Goal: Navigation & Orientation: Find specific page/section

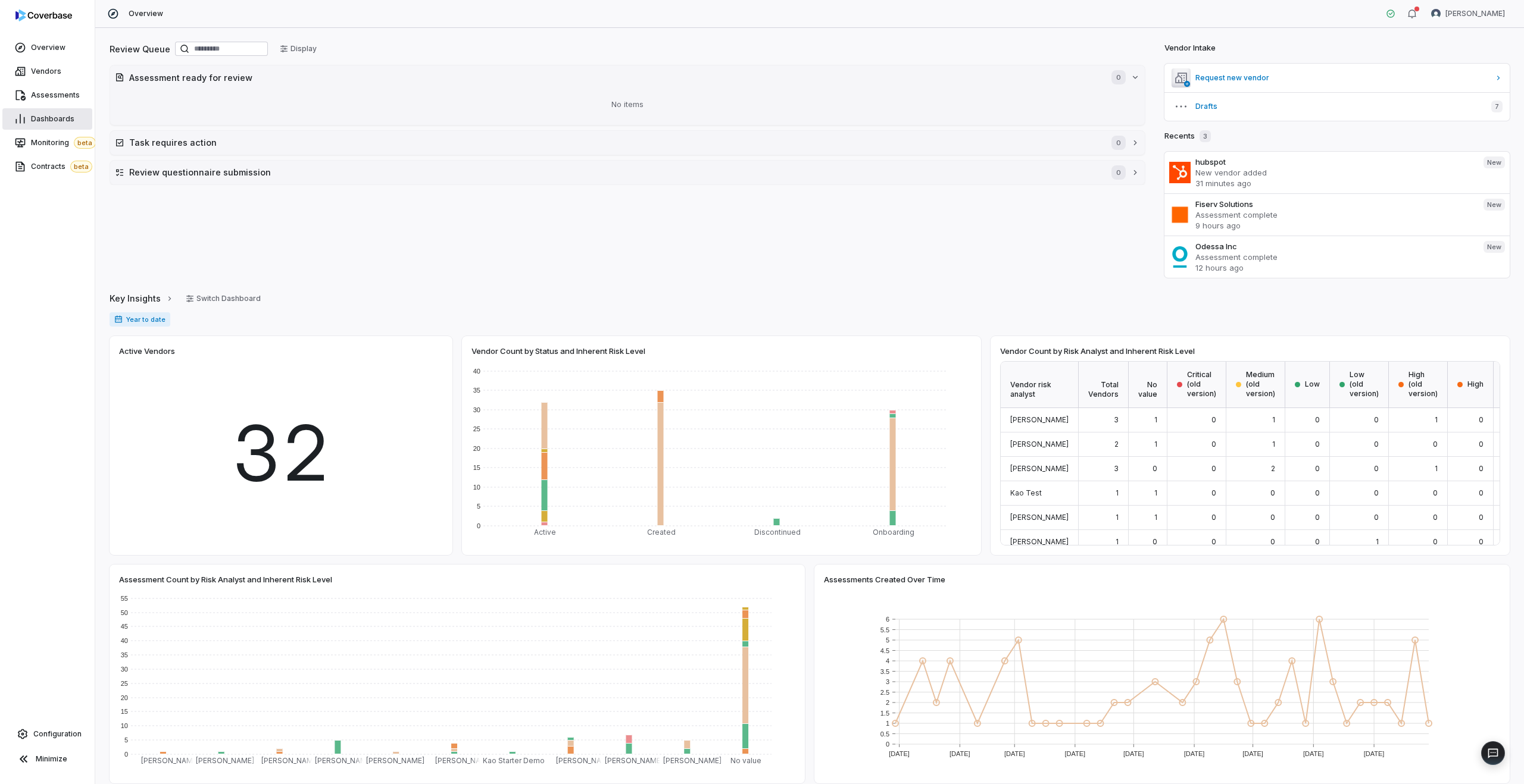
click at [43, 111] on link "Dashboards" at bounding box center [47, 119] width 90 height 21
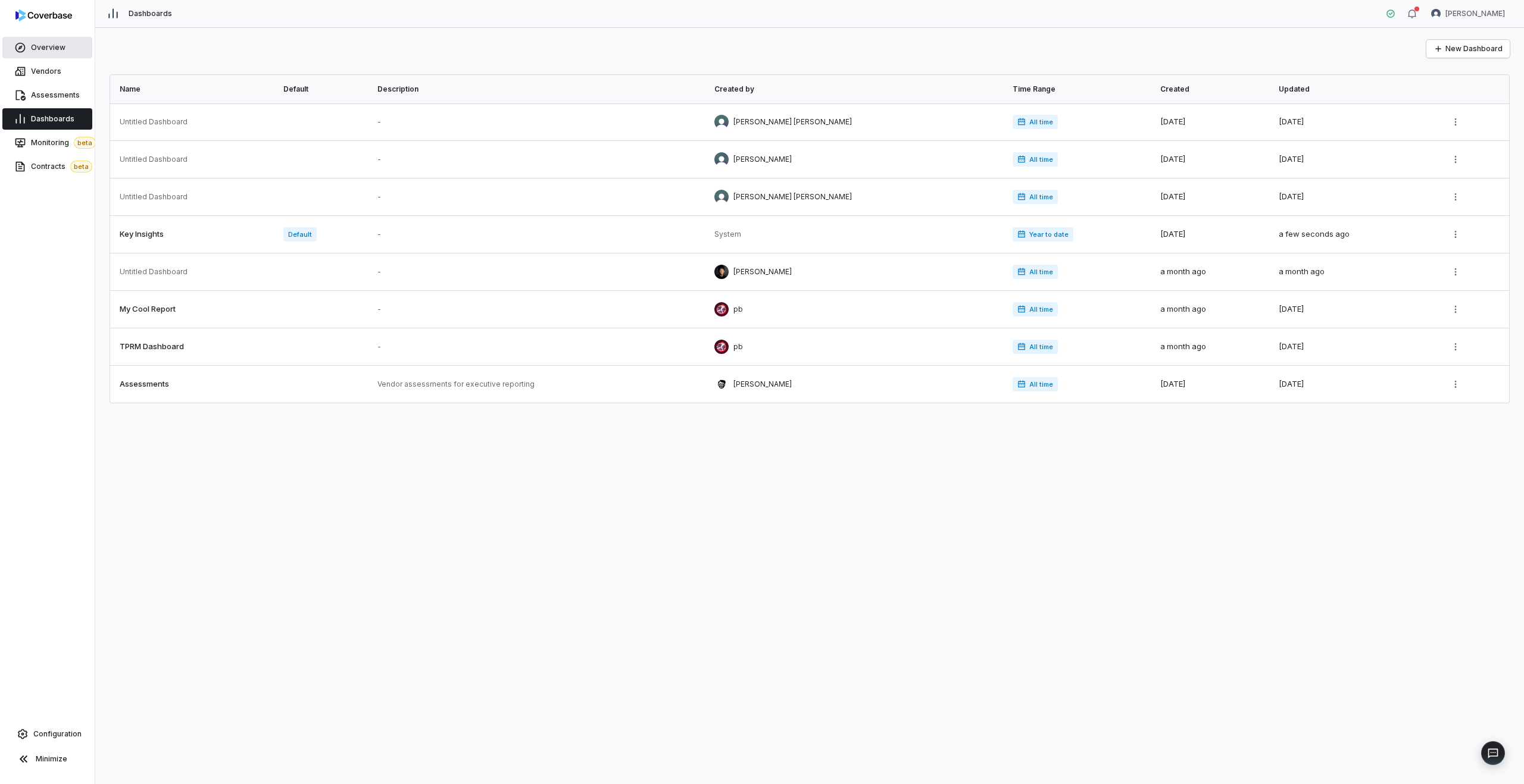
click at [42, 38] on link "Overview" at bounding box center [47, 47] width 90 height 21
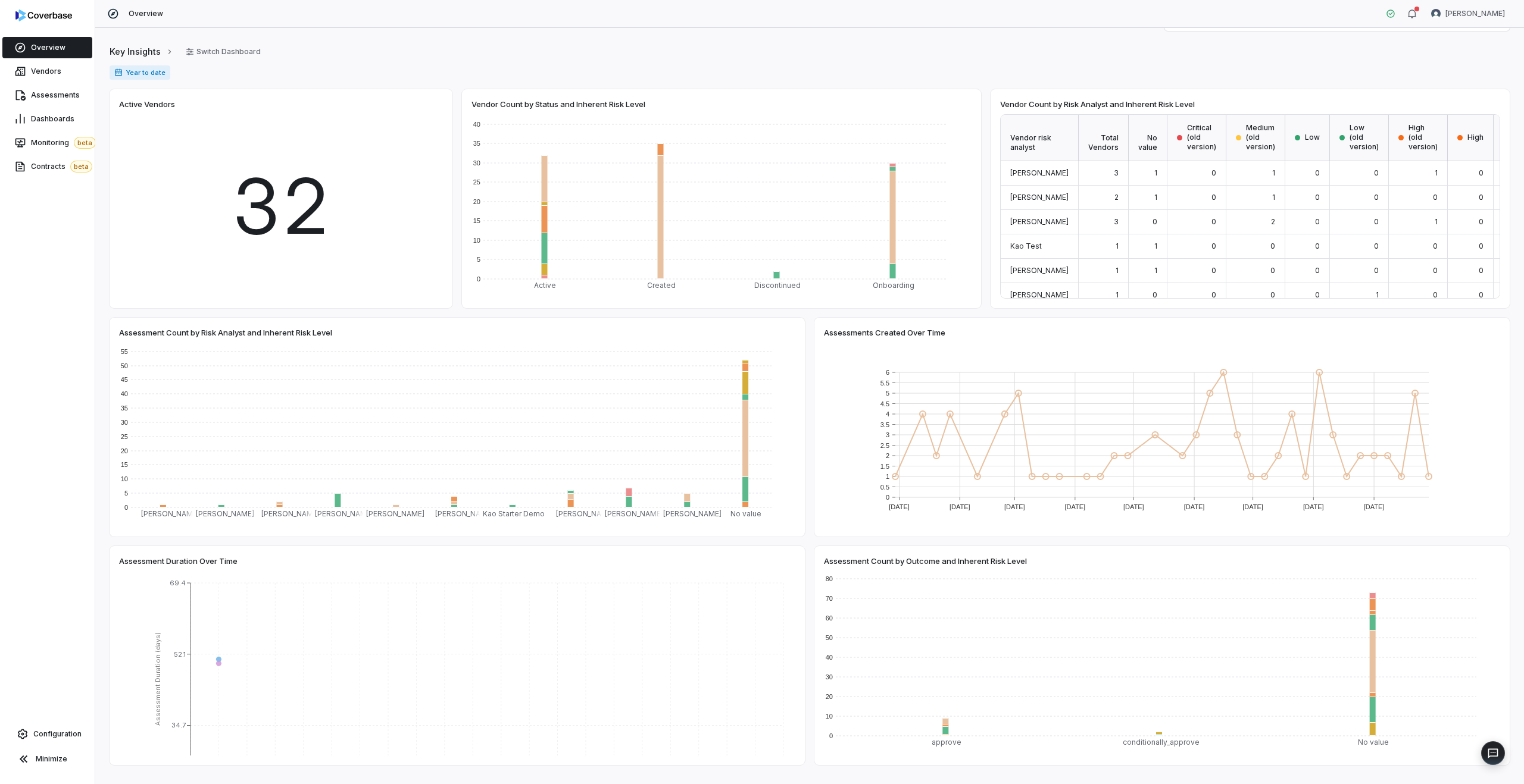
scroll to position [245, 0]
click at [46, 733] on span "Configuration" at bounding box center [57, 734] width 48 height 10
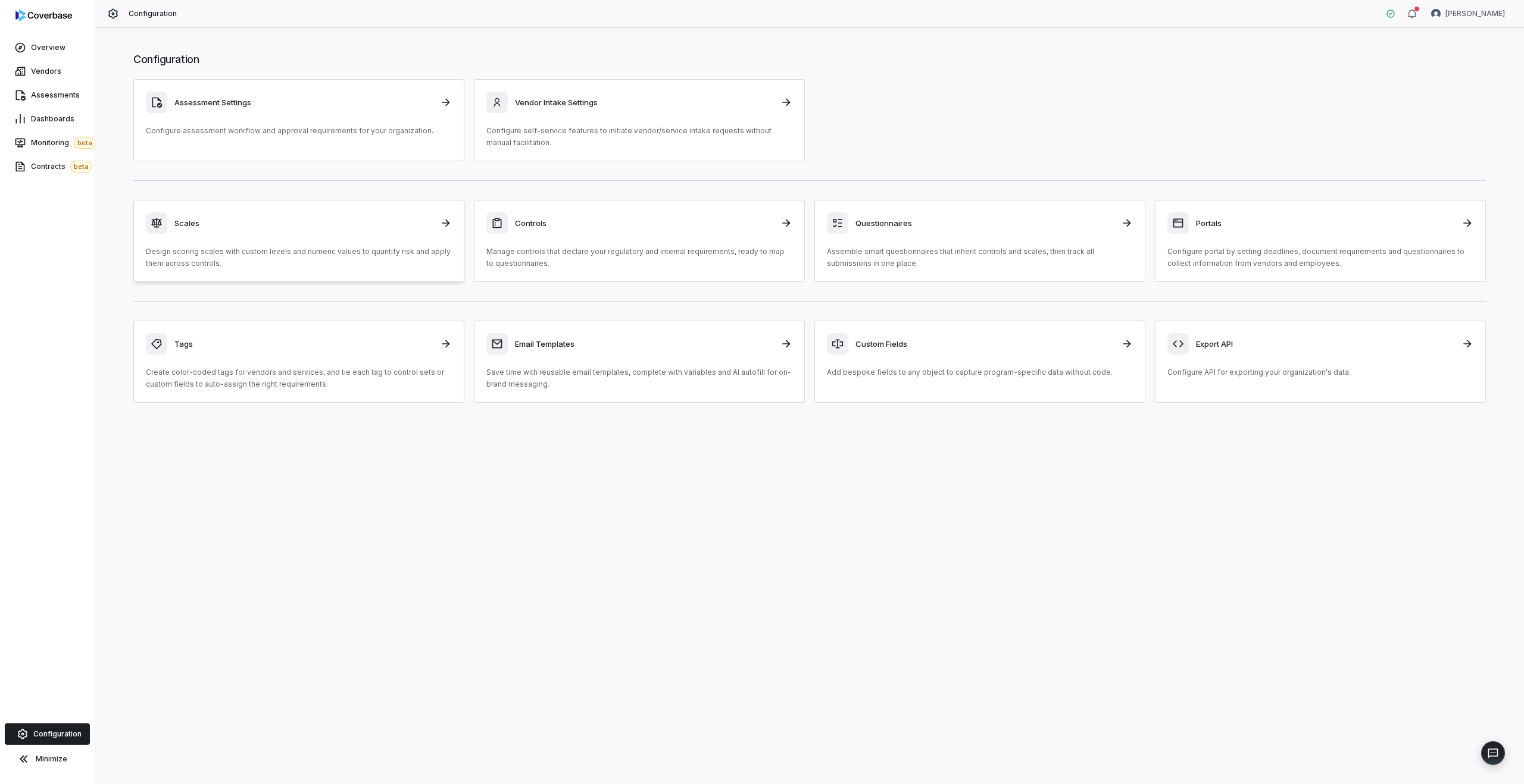
click at [335, 243] on div "Scales Design scoring scales with custom levels and numeric values to quantify …" at bounding box center [299, 241] width 306 height 57
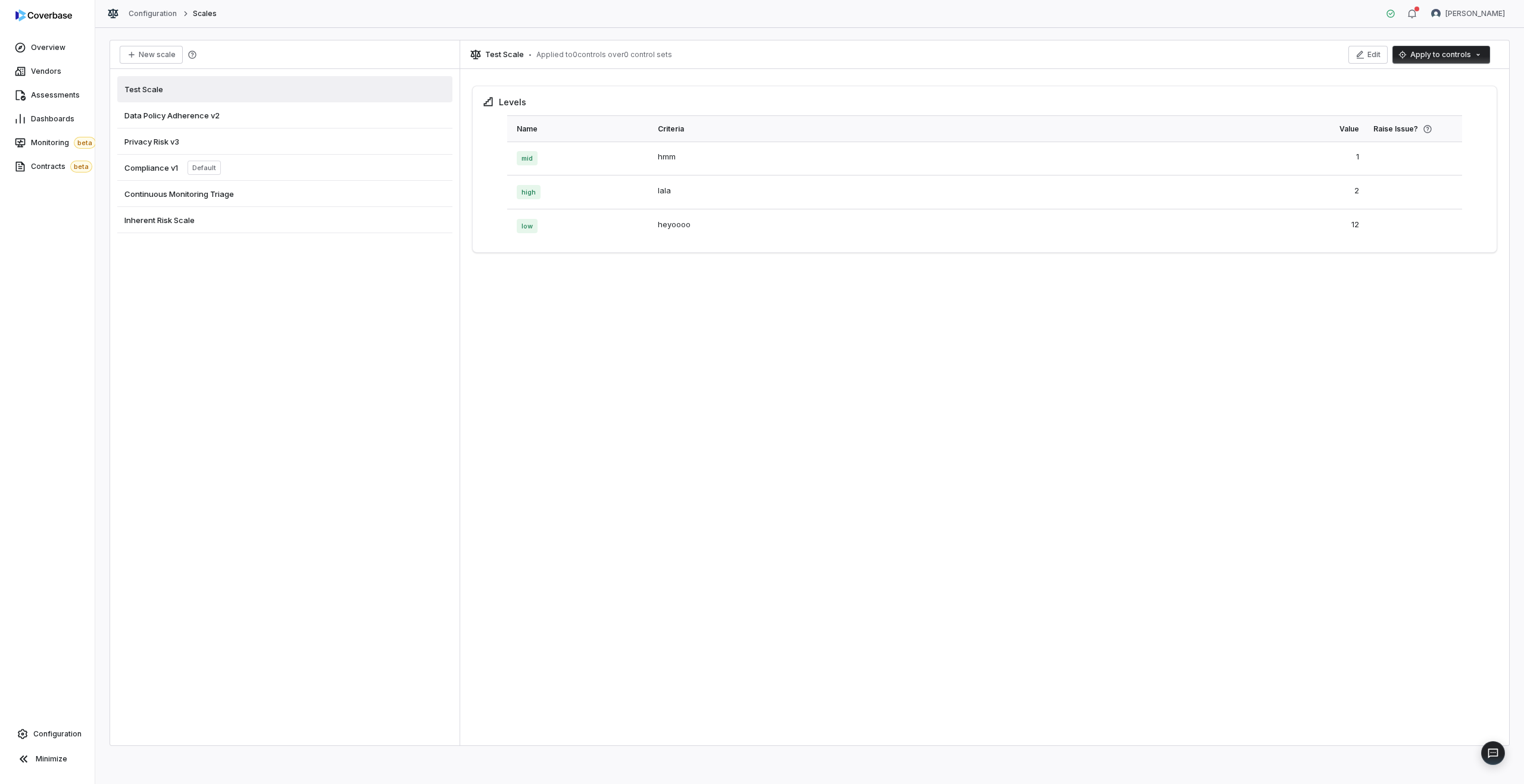
click at [215, 115] on span "Data Policy Adherence v2" at bounding box center [171, 115] width 96 height 11
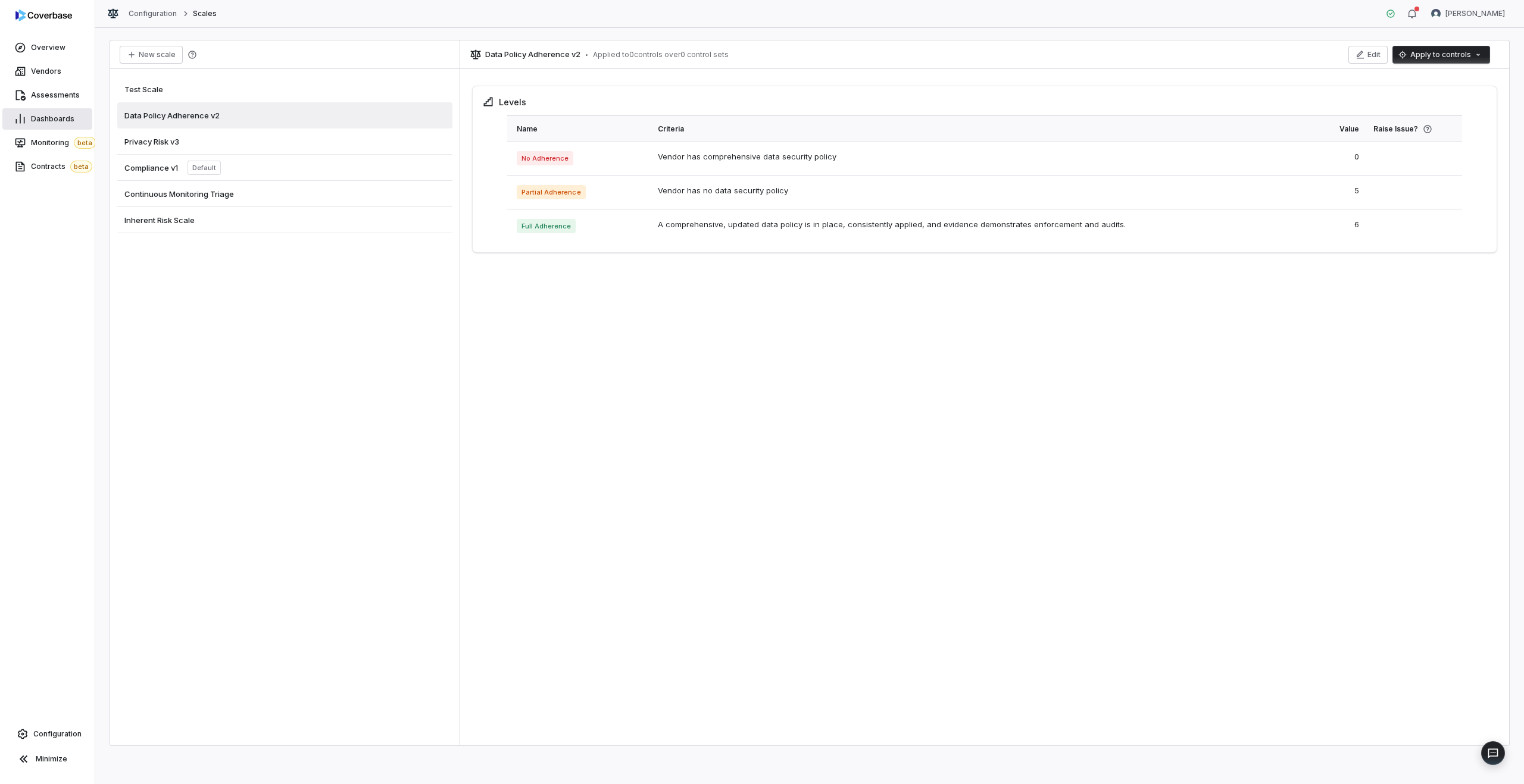
click at [45, 115] on span "Dashboards" at bounding box center [52, 119] width 43 height 10
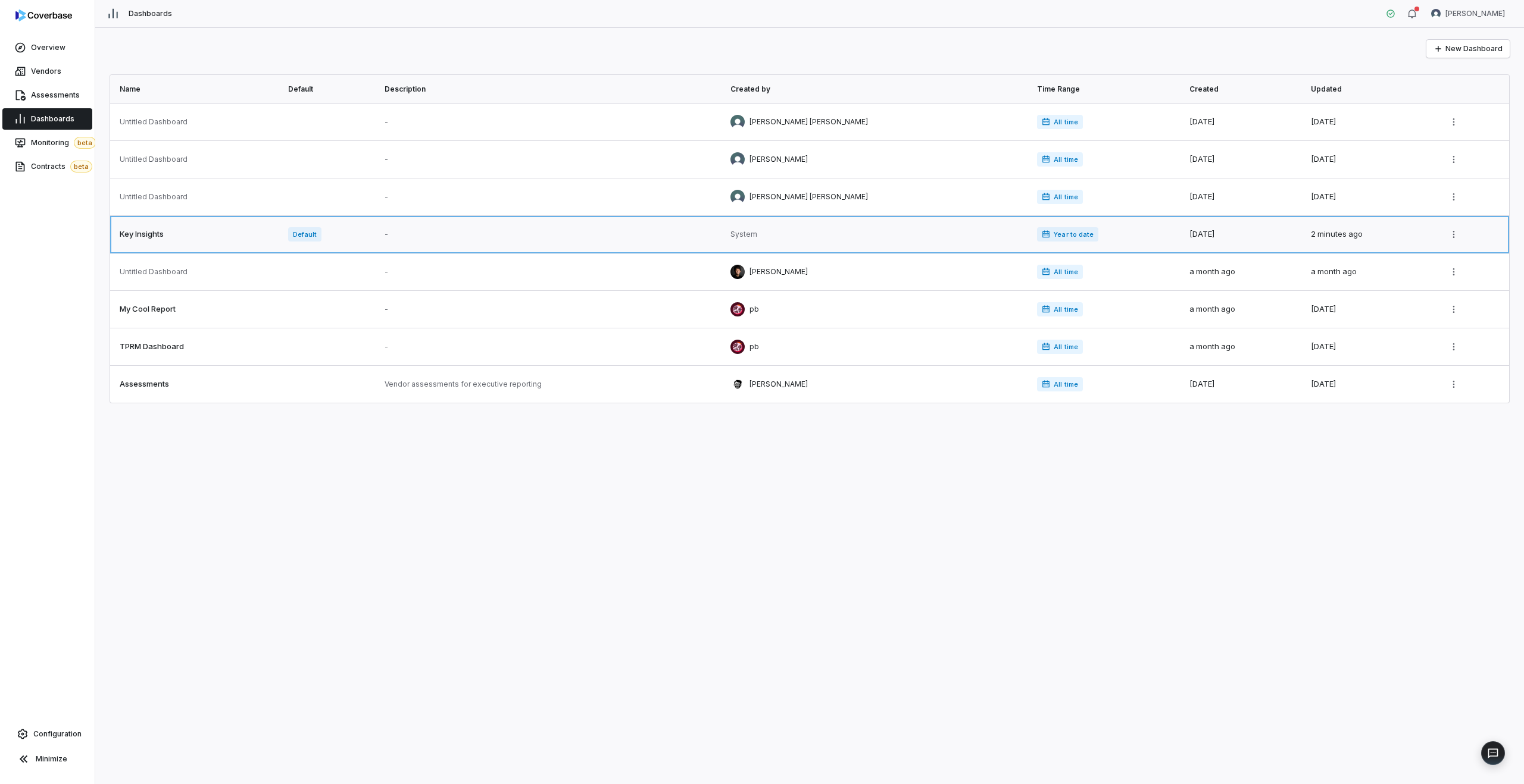
click at [158, 234] on link at bounding box center [195, 234] width 171 height 37
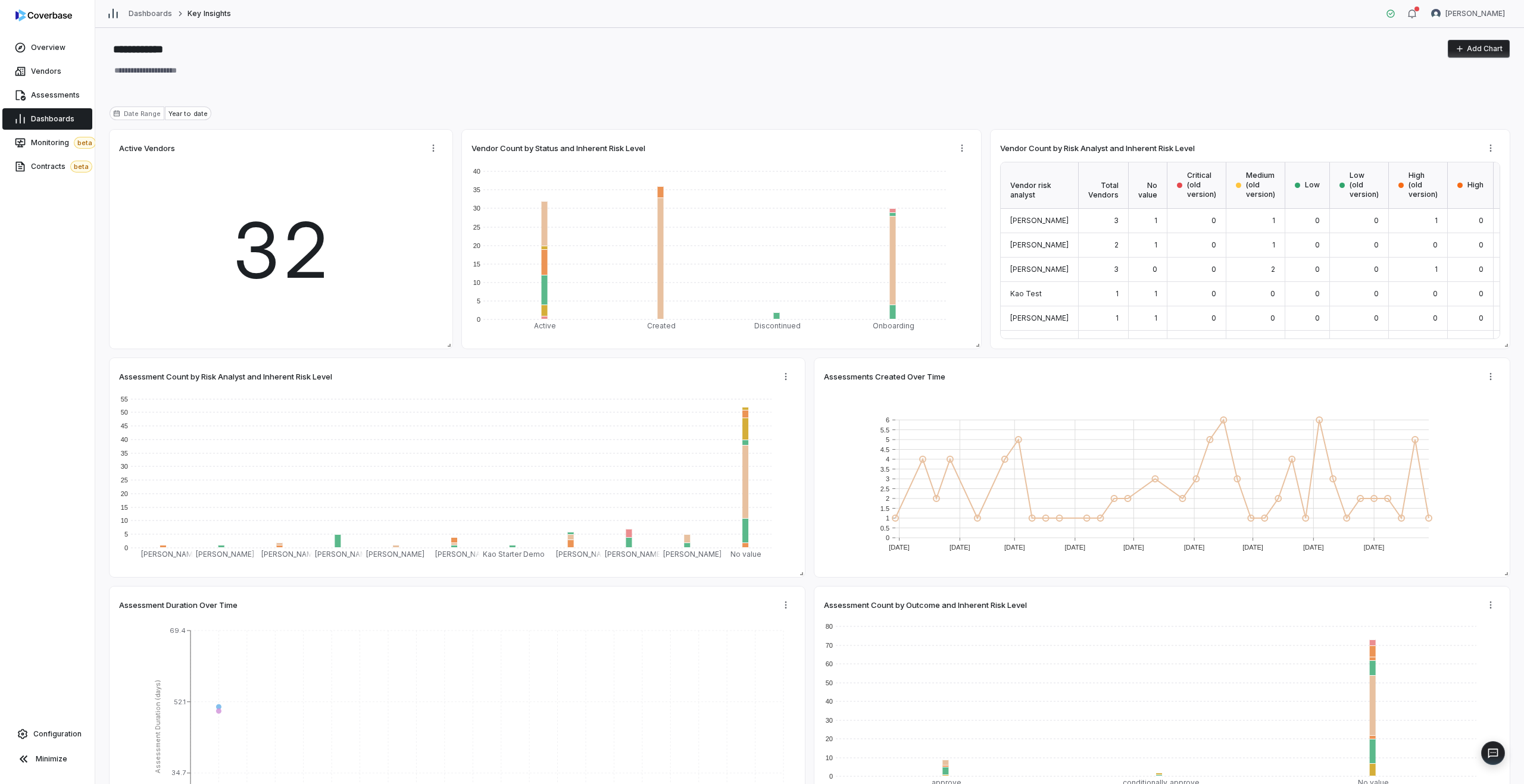
click at [1476, 48] on button "Add Chart" at bounding box center [1479, 49] width 62 height 18
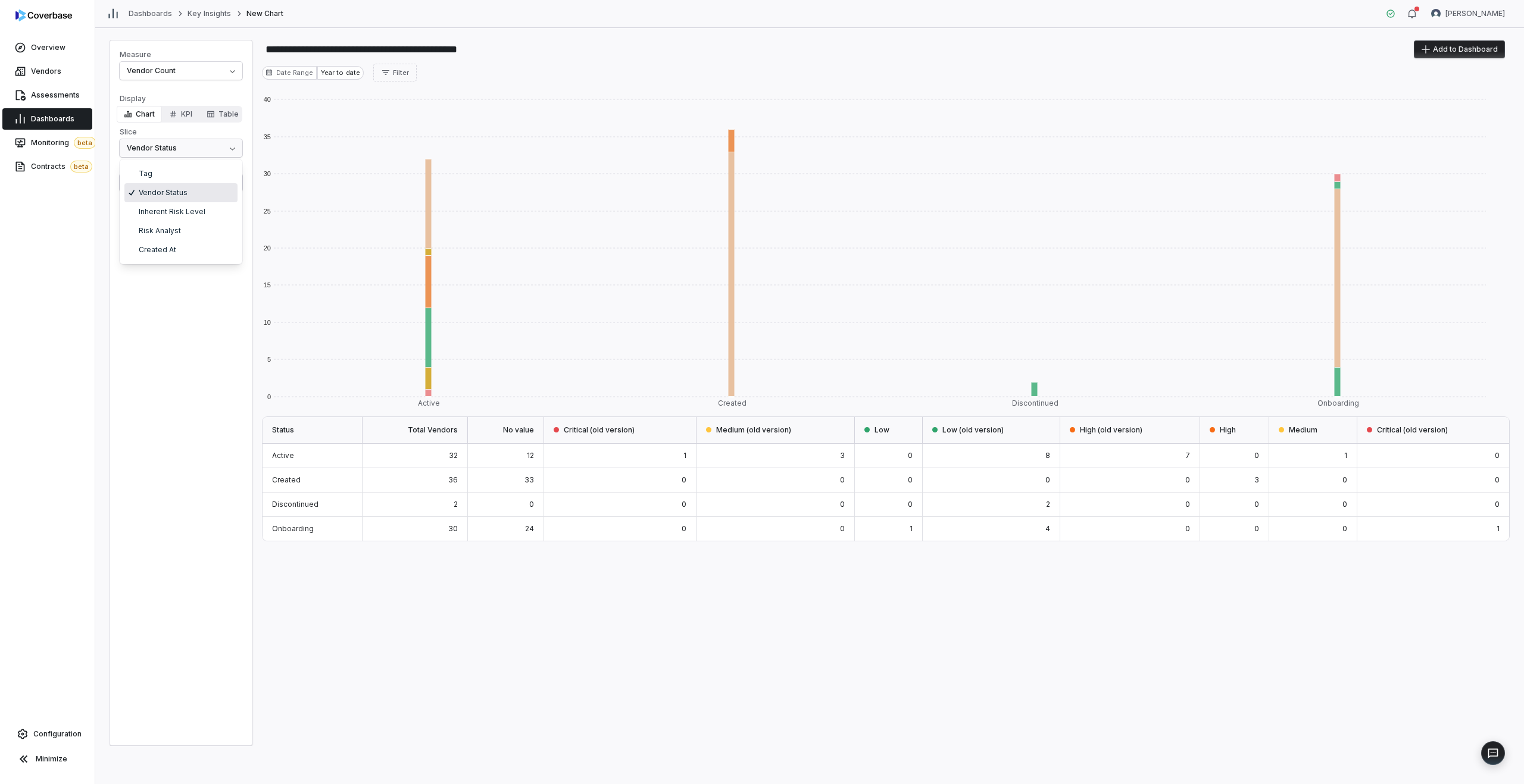
click at [162, 153] on html "**********" at bounding box center [762, 392] width 1524 height 784
click at [171, 352] on html "**********" at bounding box center [762, 392] width 1524 height 784
click at [168, 186] on html "**********" at bounding box center [762, 392] width 1524 height 784
click at [197, 468] on html "**********" at bounding box center [762, 392] width 1524 height 784
click at [49, 733] on span "Configuration" at bounding box center [57, 734] width 48 height 10
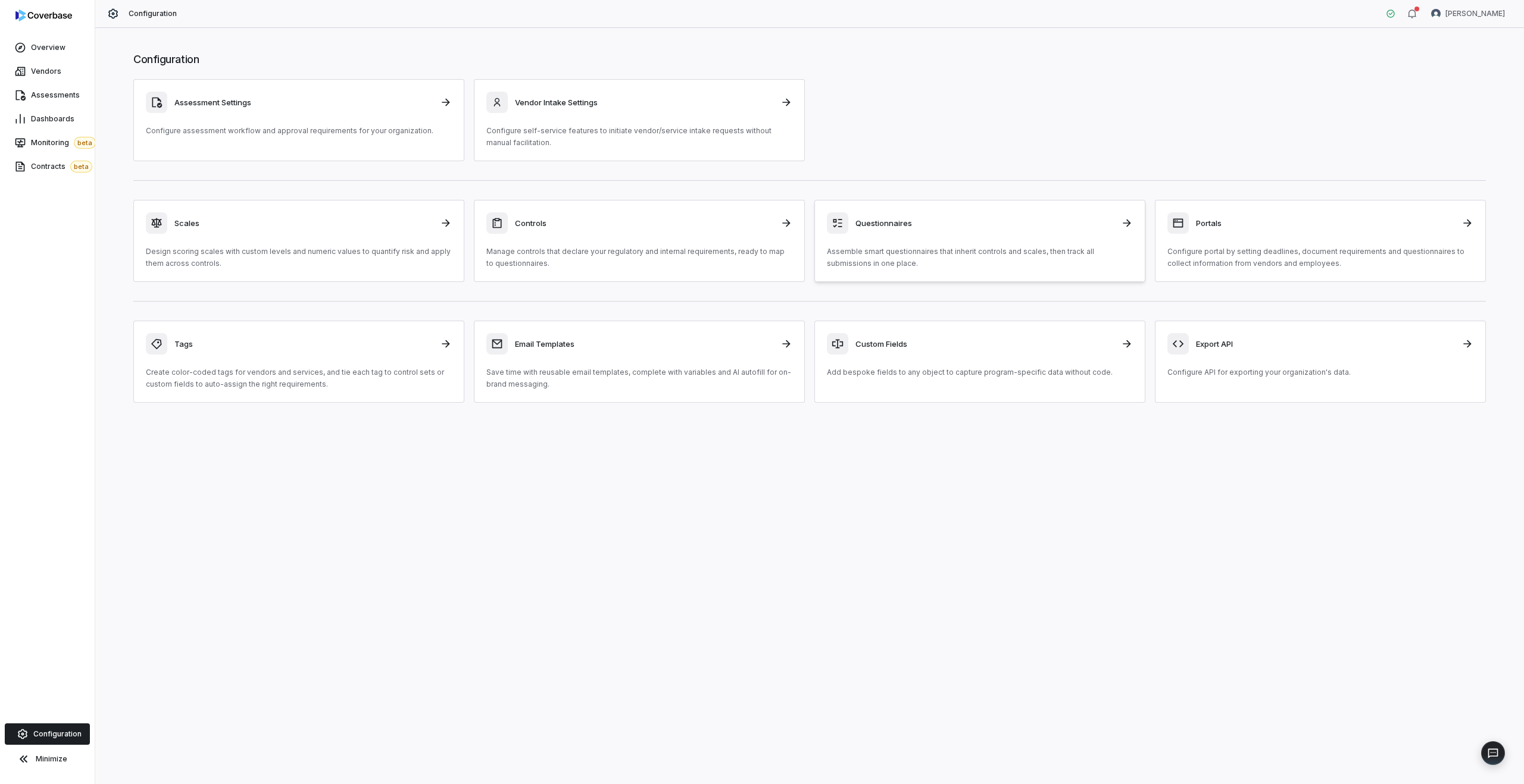
click at [978, 233] on div "Questionnaires" at bounding box center [980, 223] width 306 height 21
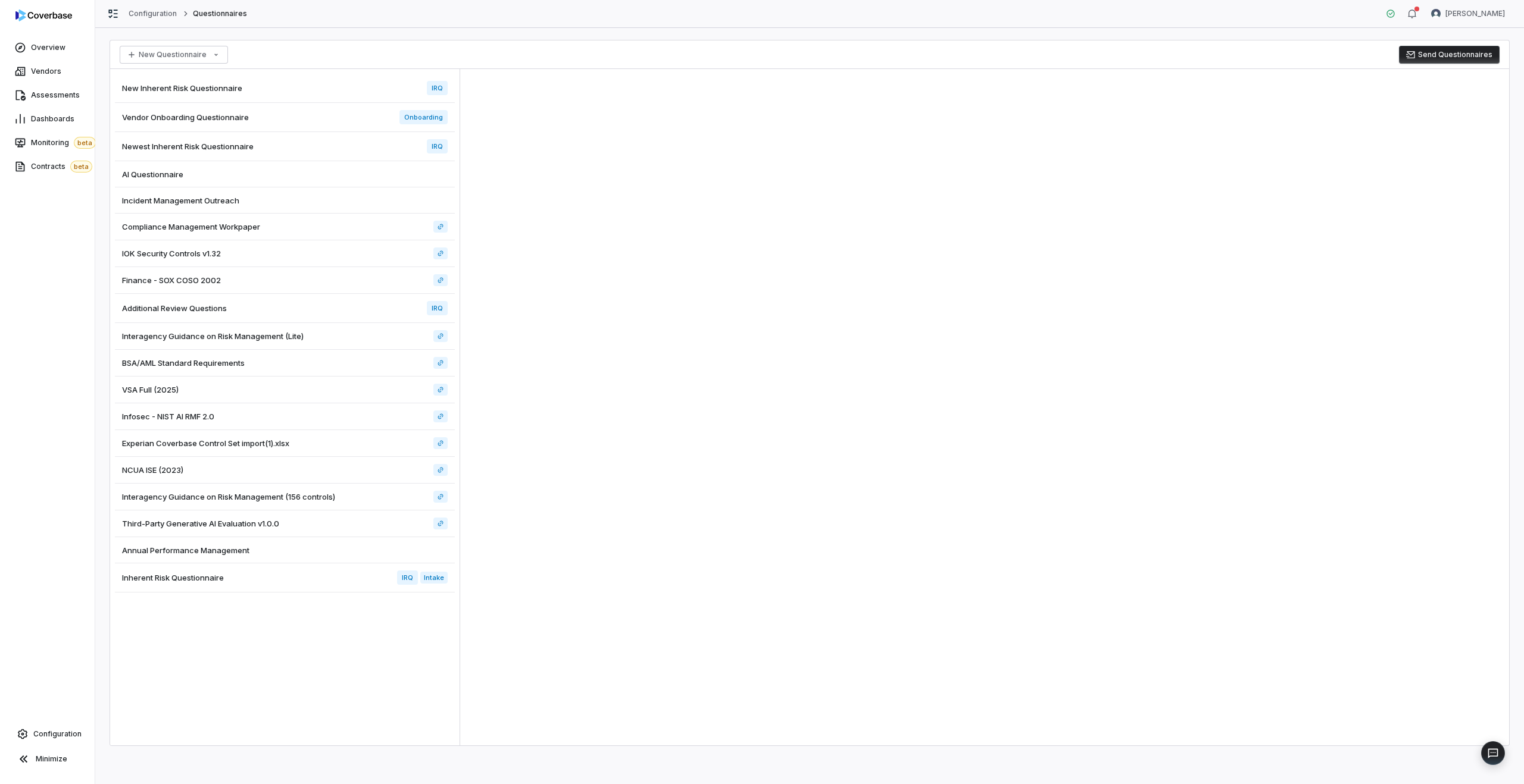
click at [318, 125] on div "Vendor Onboarding Questionnaire Onboarding" at bounding box center [285, 117] width 340 height 29
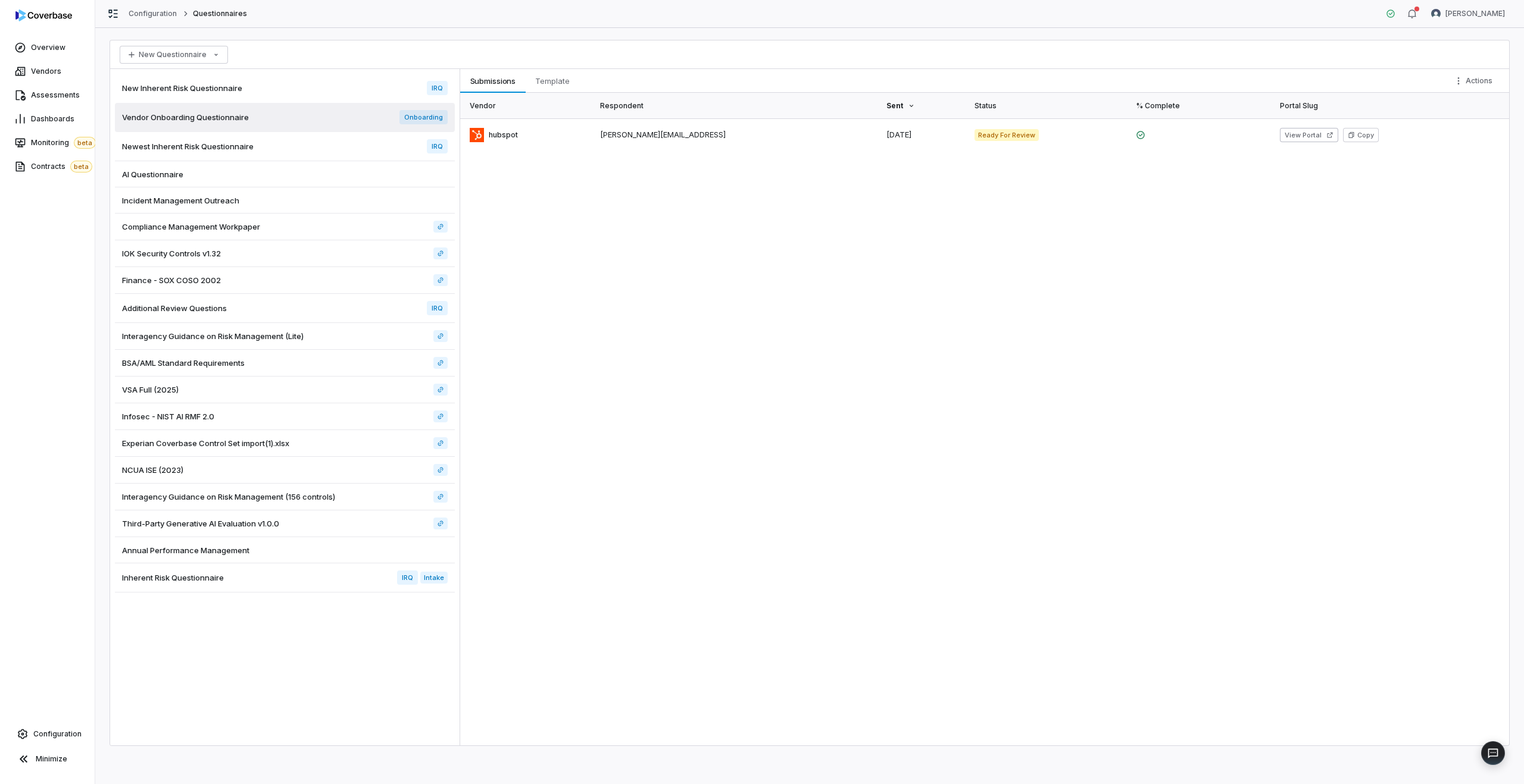
click at [298, 155] on div "Newest Inherent Risk Questionnaire IRQ" at bounding box center [285, 147] width 340 height 29
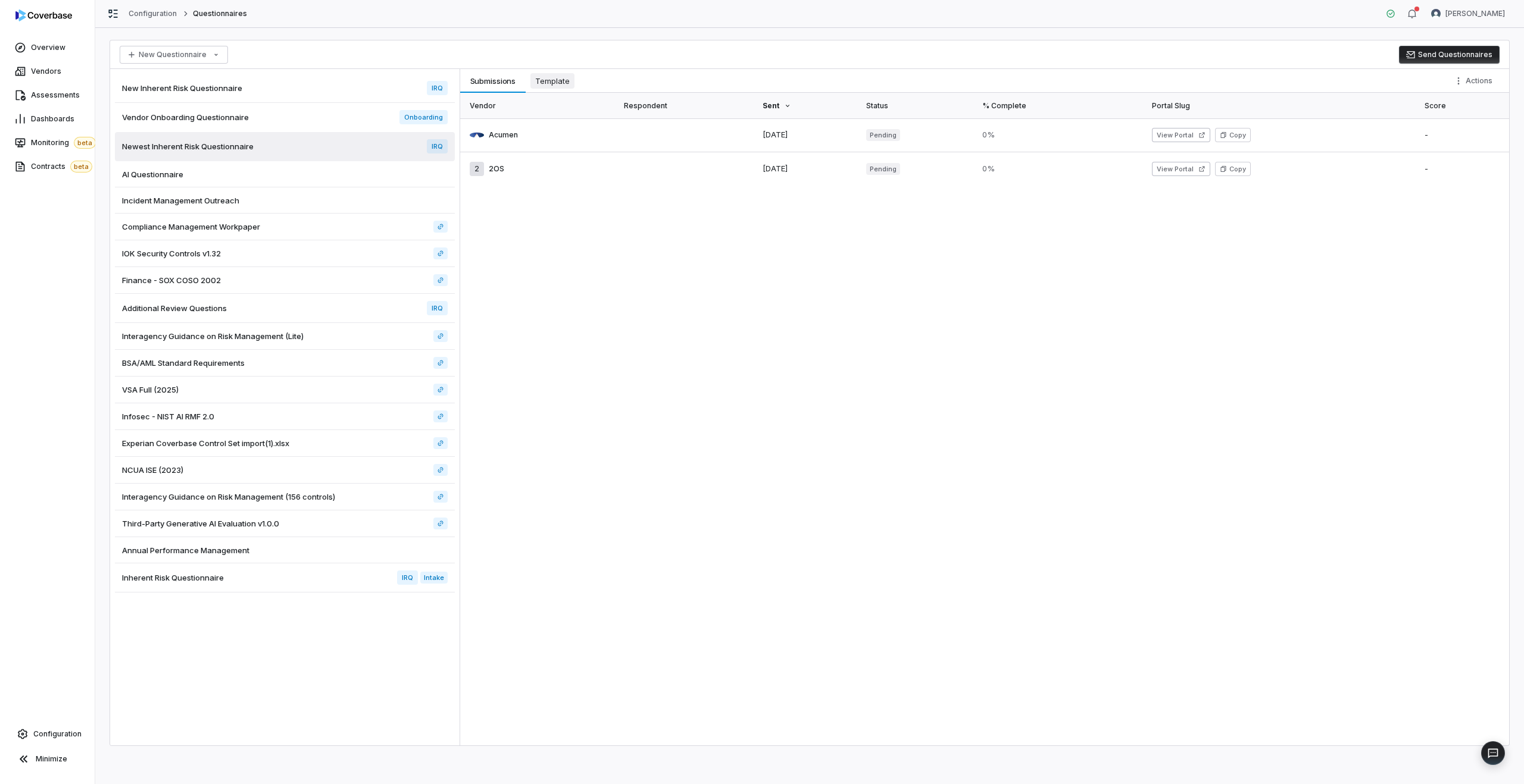
click at [558, 85] on span "Template" at bounding box center [553, 81] width 44 height 16
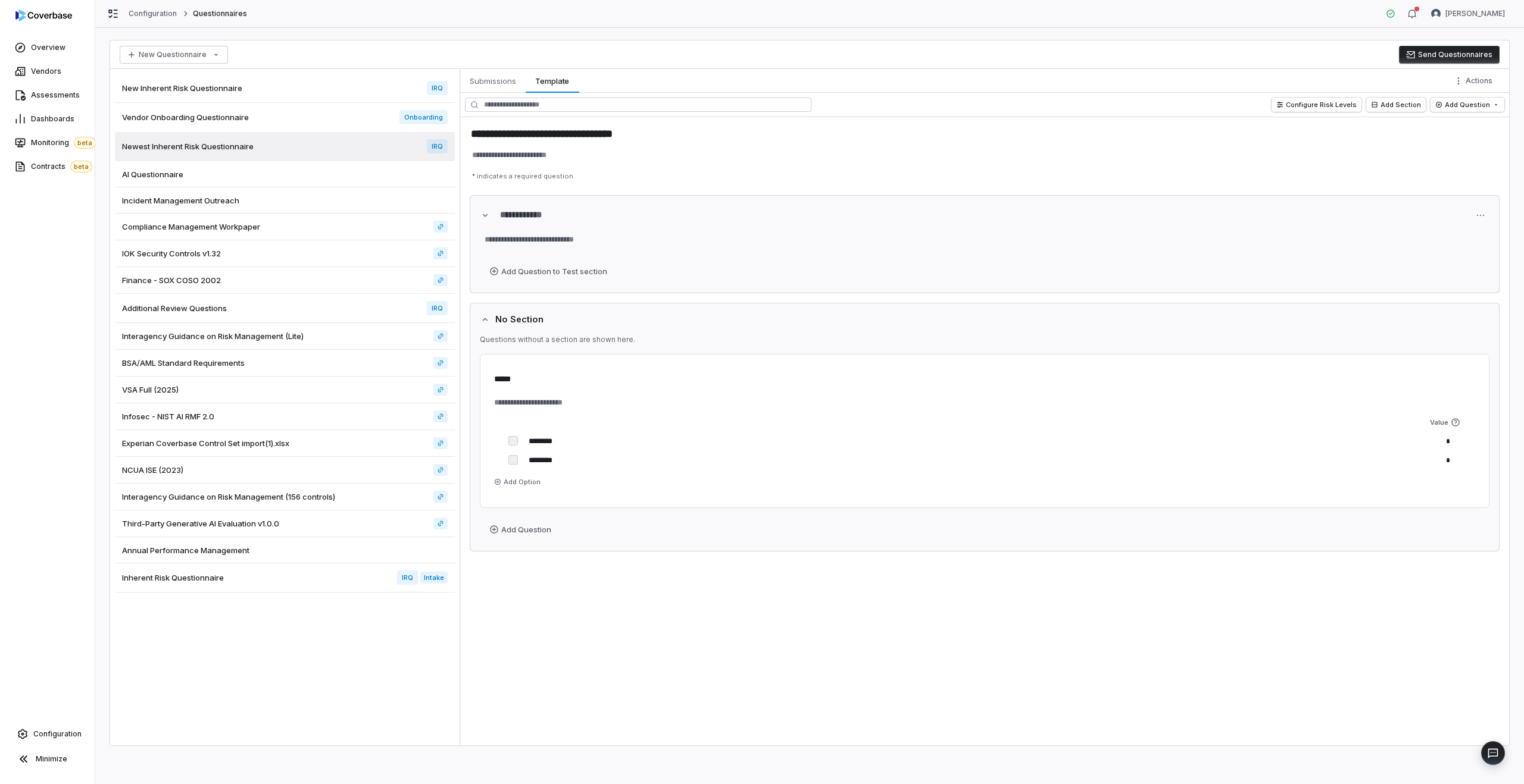
click at [250, 326] on div "Interagency Guidance on Risk Management (Lite)" at bounding box center [285, 336] width 340 height 27
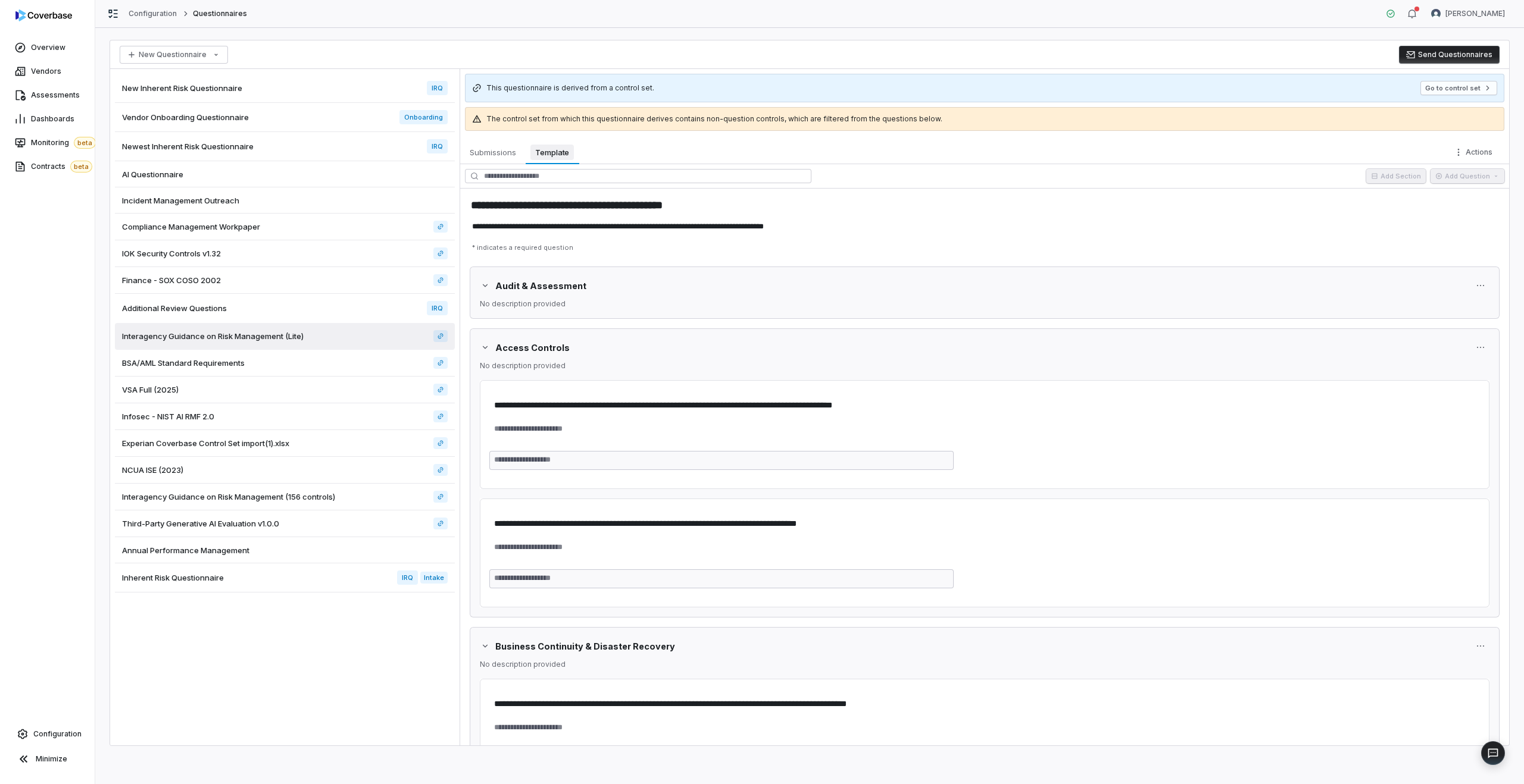
click at [558, 157] on span "Template" at bounding box center [552, 152] width 43 height 16
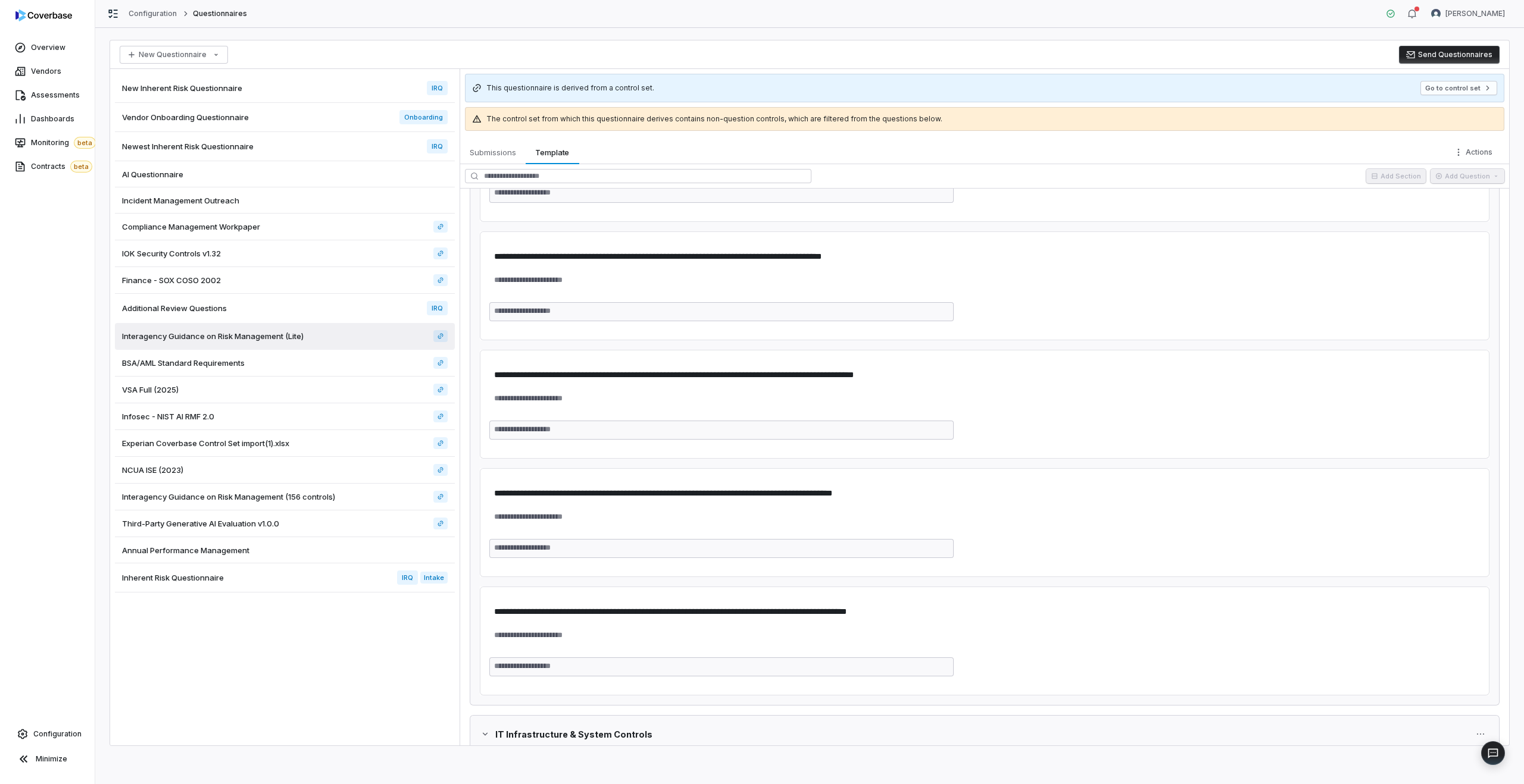
scroll to position [2891, 0]
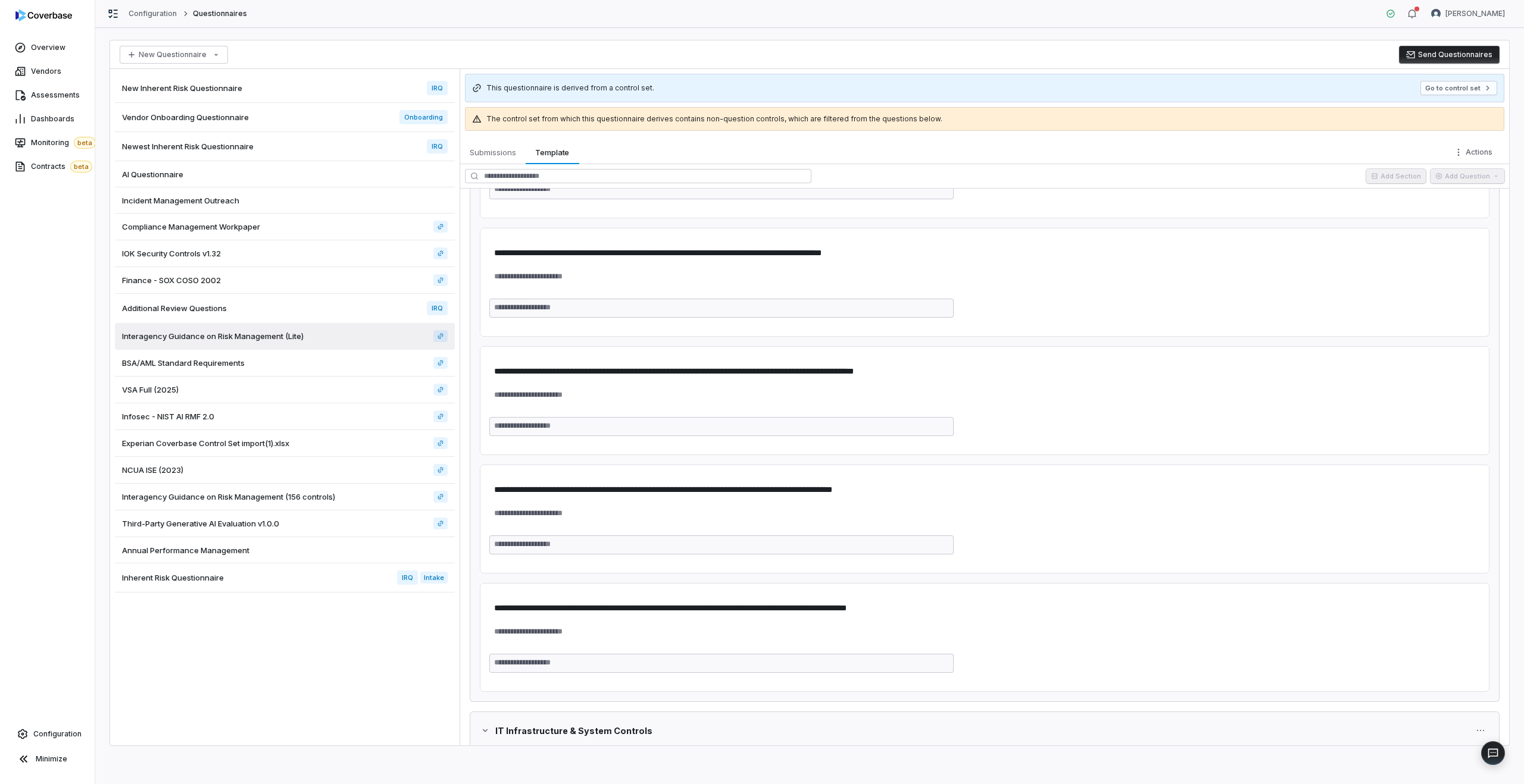
type textarea "*"
click at [42, 735] on span "Configuration" at bounding box center [57, 734] width 48 height 10
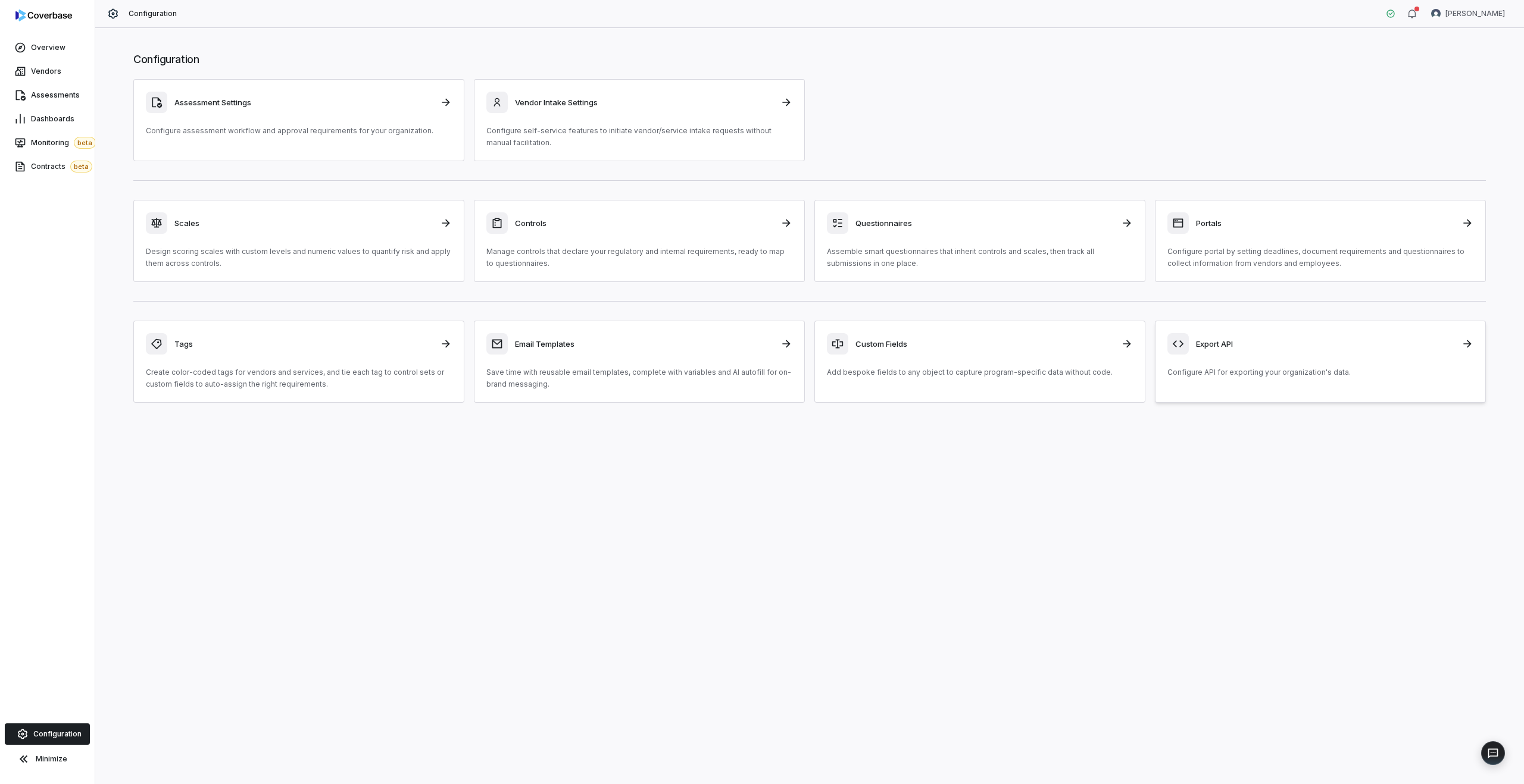
click at [1333, 355] on div "Export API Configure API for exporting your organization's data." at bounding box center [1320, 355] width 306 height 45
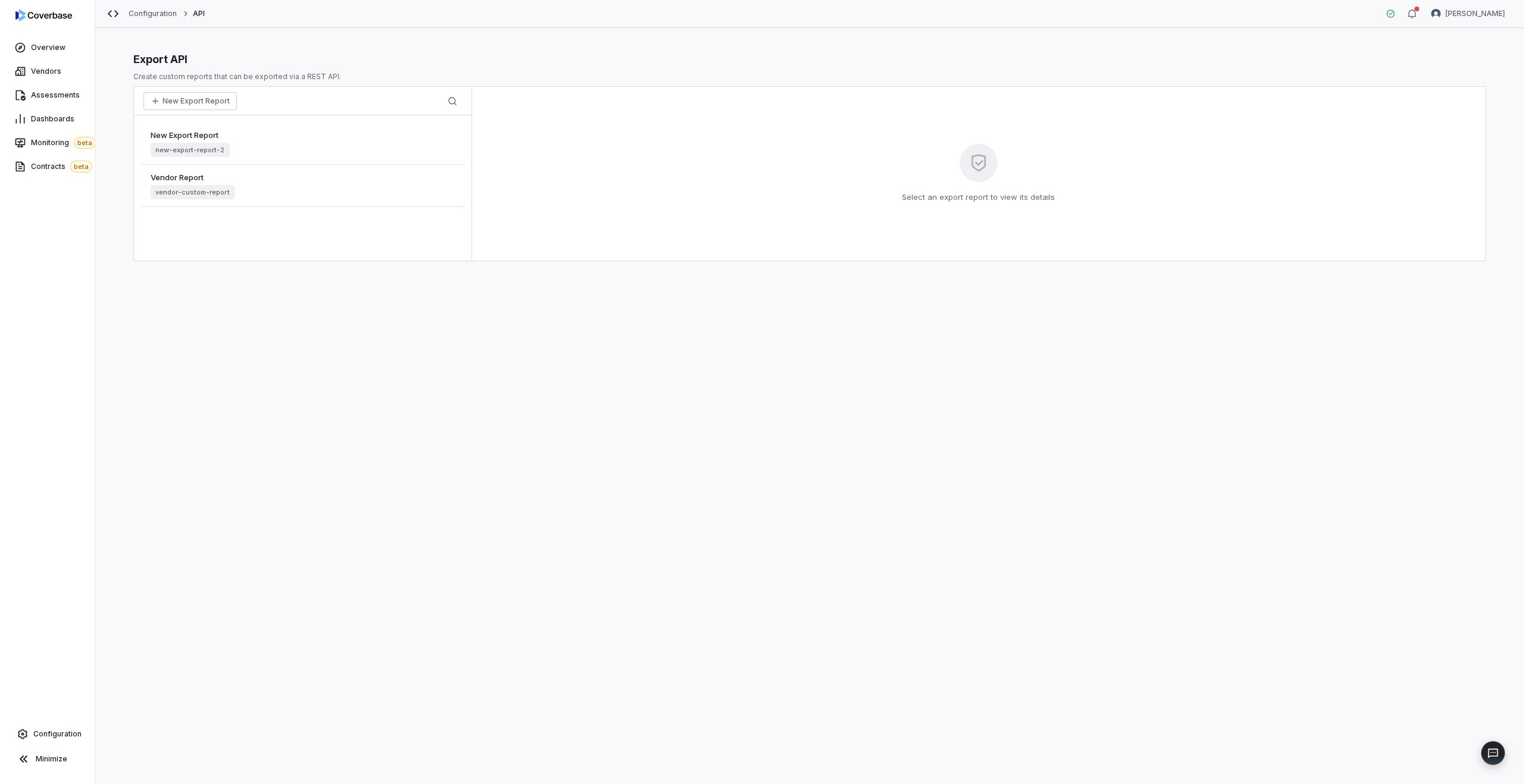
click at [323, 152] on div "New Export Report new-export-report-2" at bounding box center [303, 144] width 323 height 42
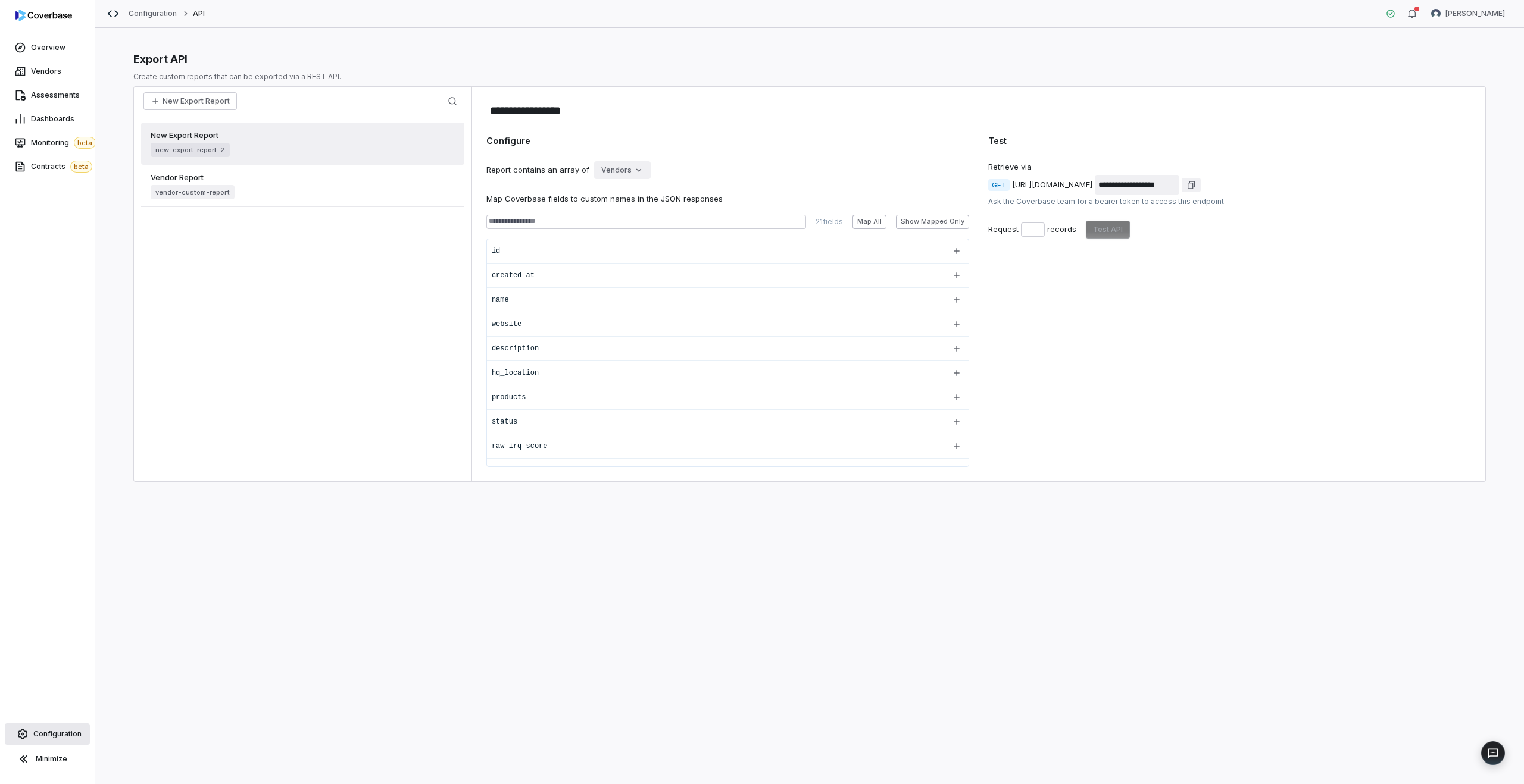
click at [42, 737] on span "Configuration" at bounding box center [57, 734] width 48 height 10
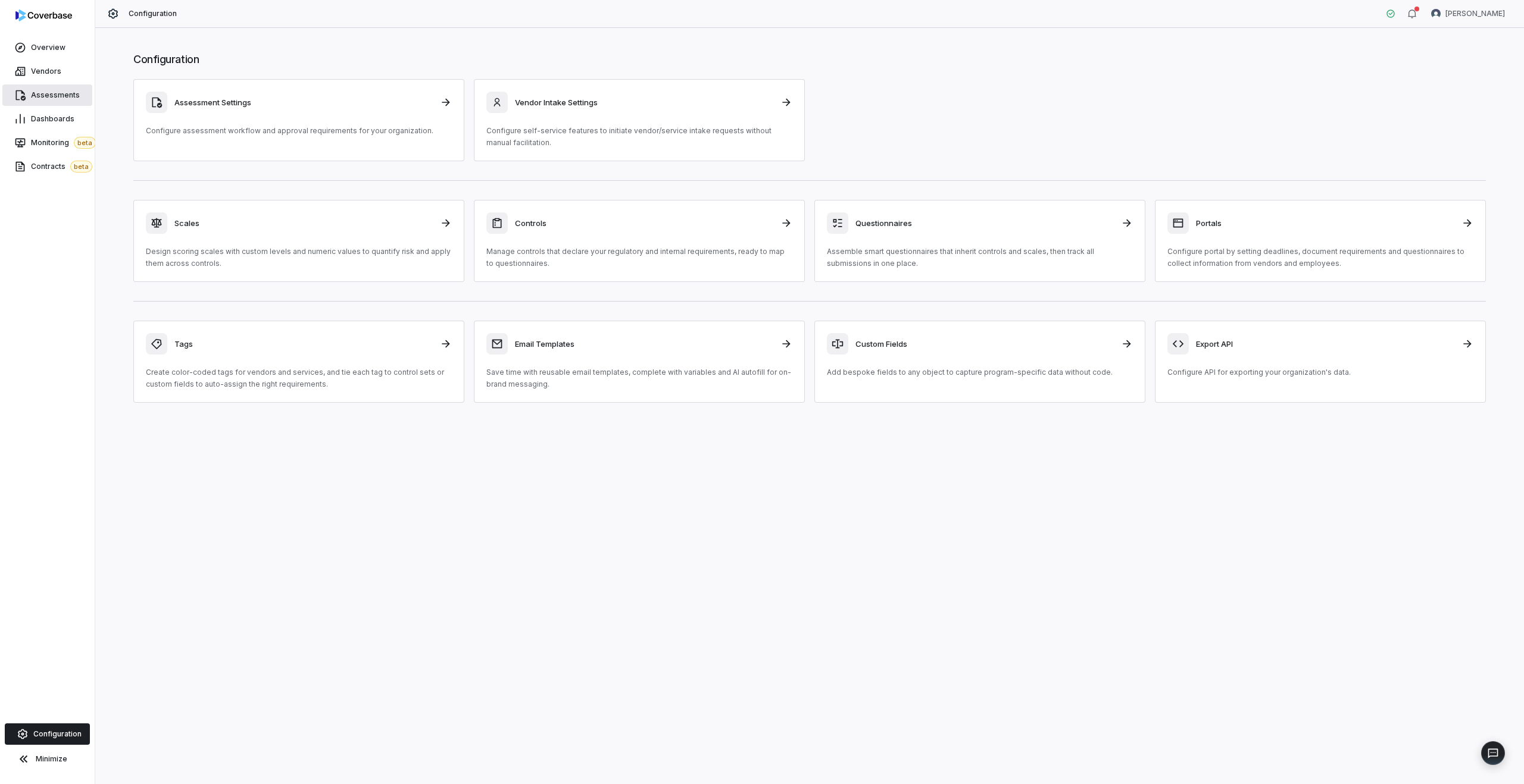
click at [36, 91] on span "Assessments" at bounding box center [56, 95] width 49 height 10
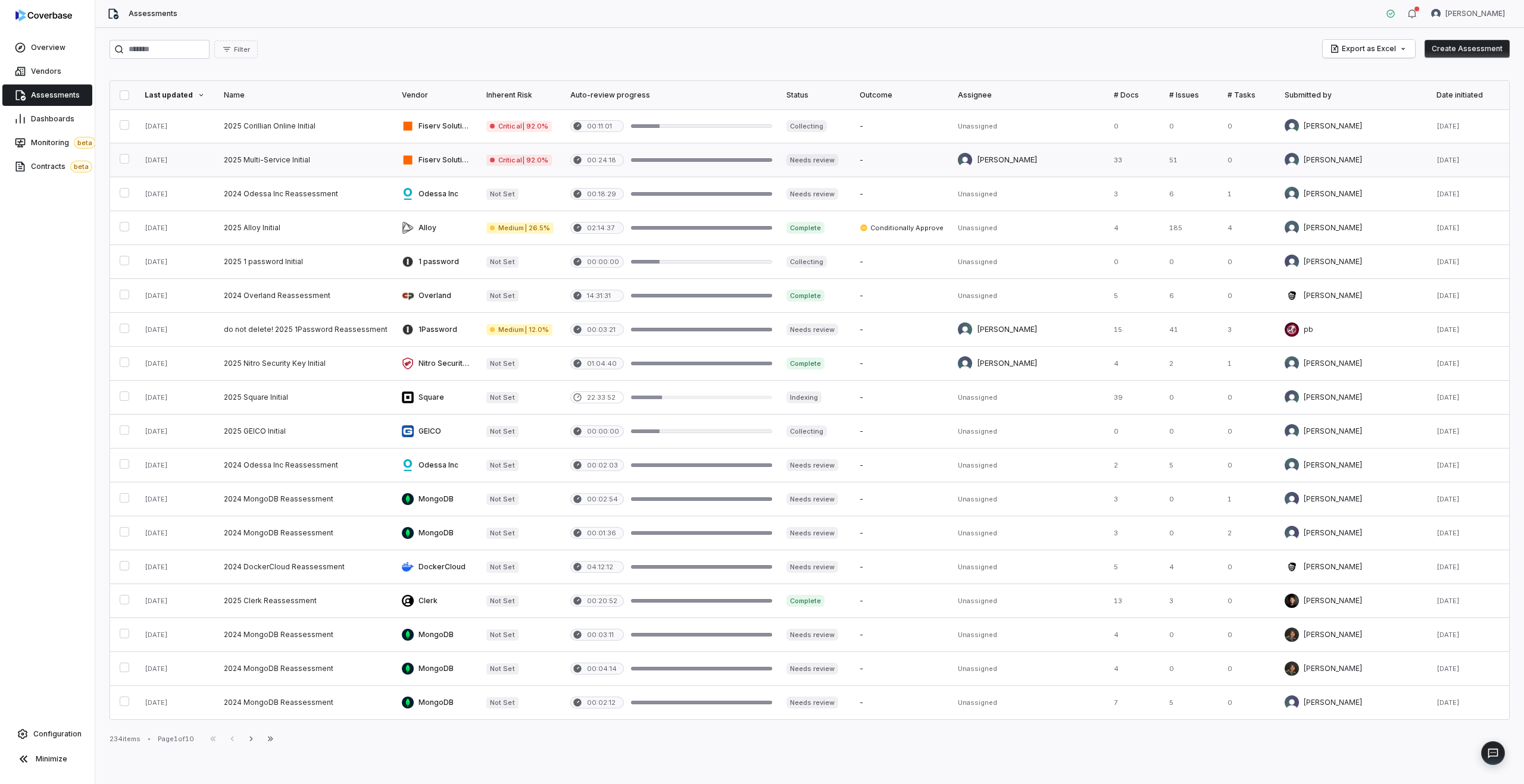
click at [424, 155] on link at bounding box center [438, 160] width 85 height 33
